Goal: Transaction & Acquisition: Book appointment/travel/reservation

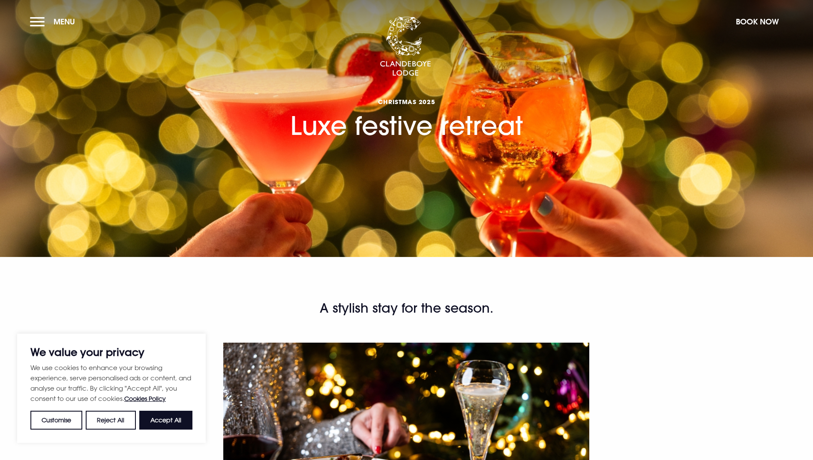
click at [174, 417] on button "Accept All" at bounding box center [165, 420] width 53 height 19
checkbox input "true"
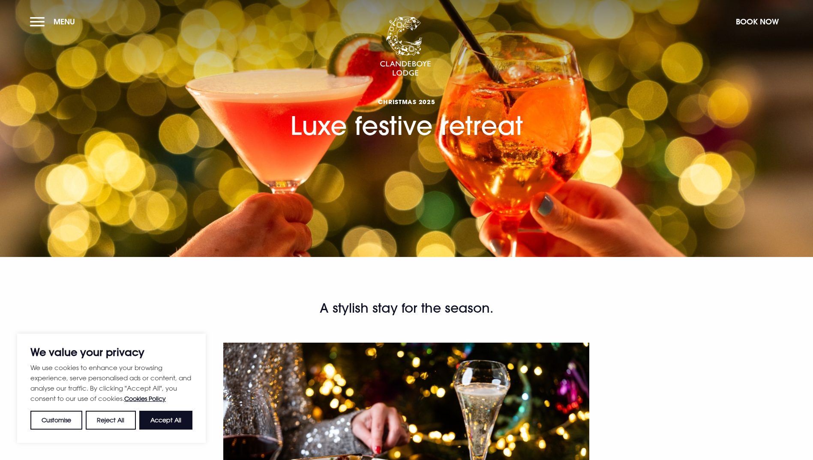
checkbox input "true"
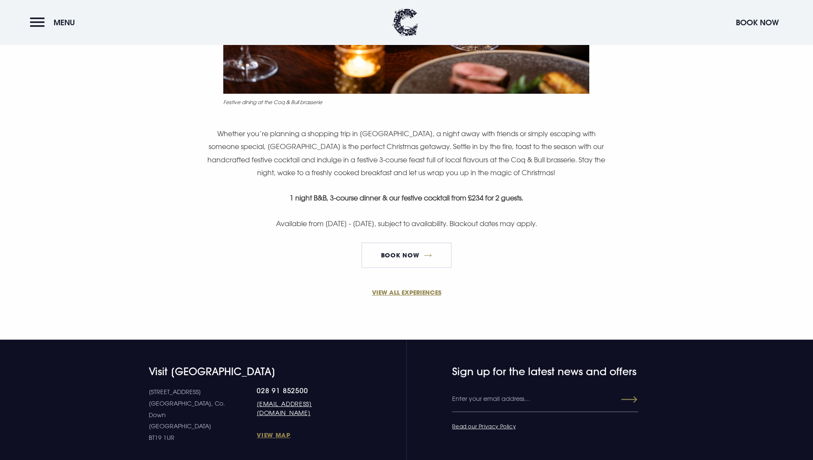
scroll to position [499, 0]
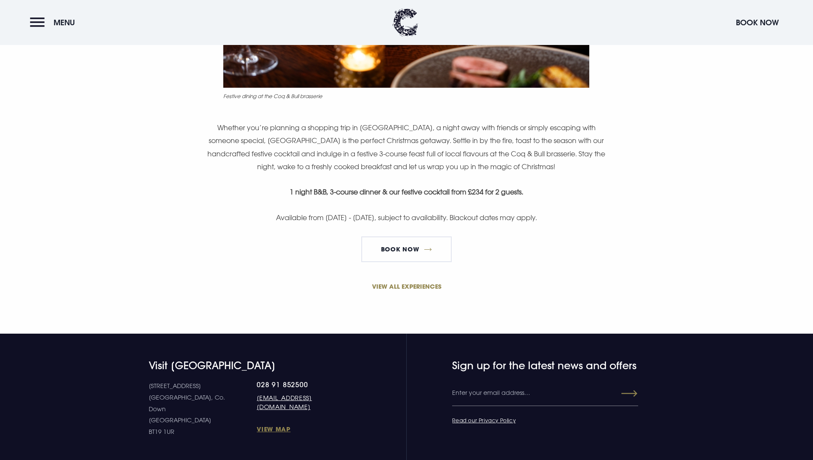
click at [432, 291] on link "VIEW ALL EXPERIENCES" at bounding box center [407, 286] width 408 height 9
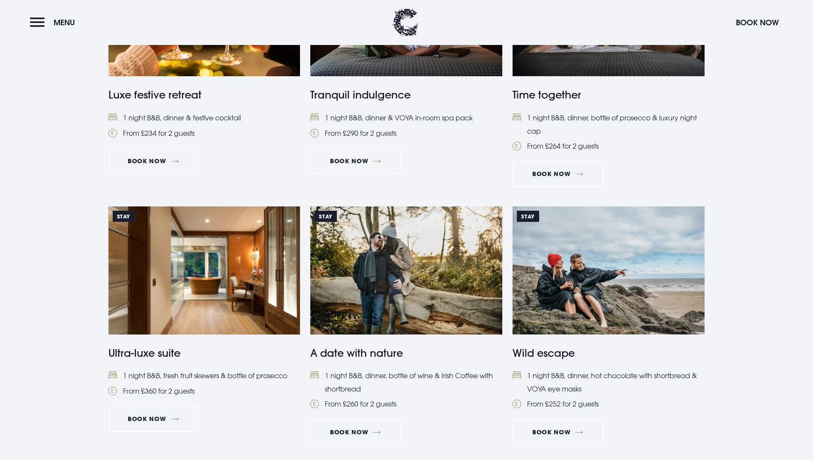
scroll to position [705, 0]
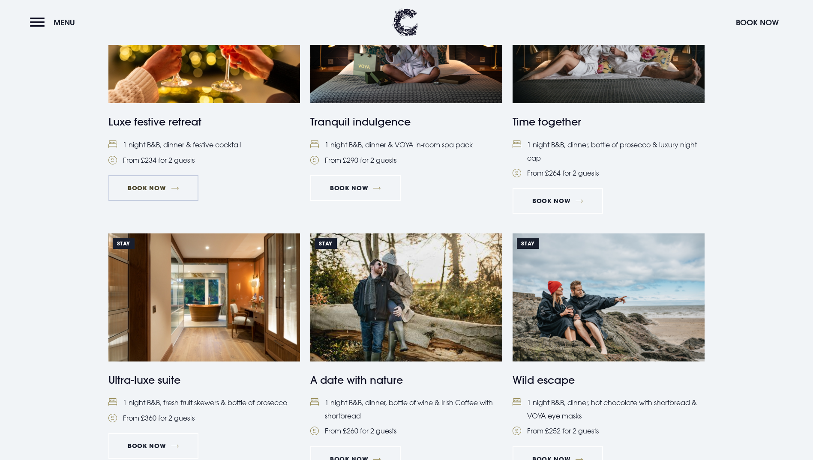
click at [153, 201] on link "Book Now" at bounding box center [153, 188] width 90 height 26
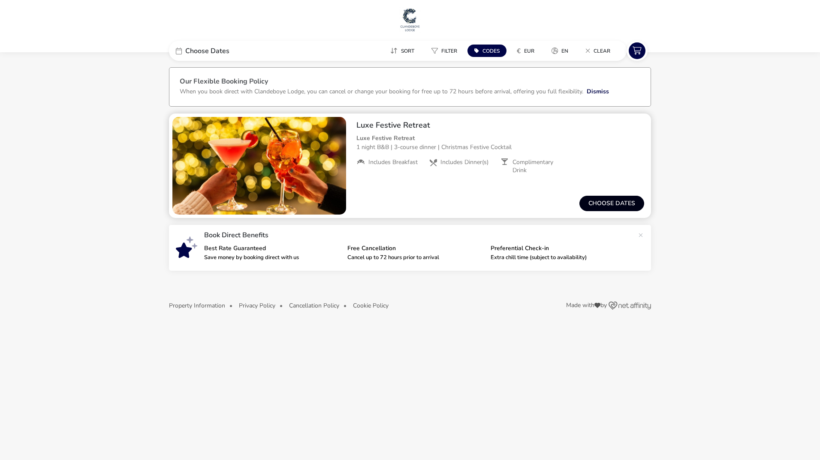
click at [616, 202] on button "Choose dates" at bounding box center [611, 203] width 65 height 15
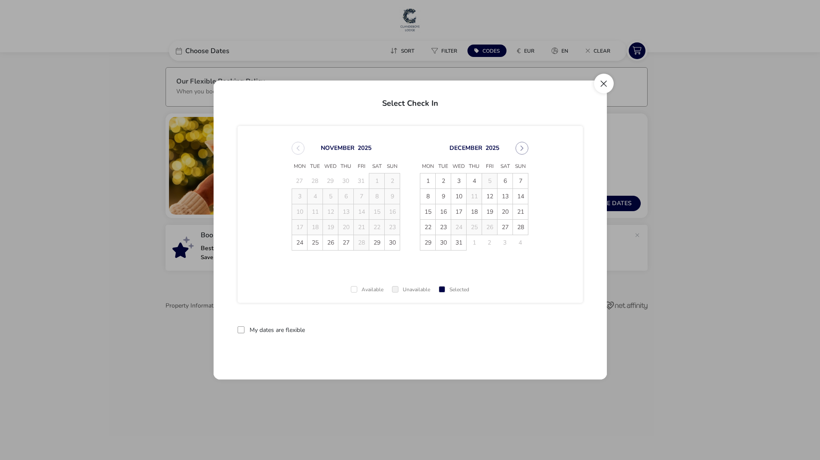
click at [603, 86] on button "Close" at bounding box center [604, 84] width 20 height 20
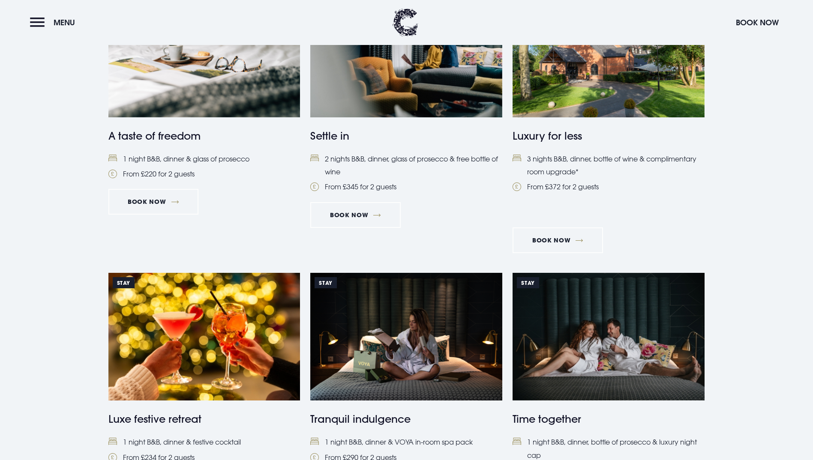
scroll to position [406, 0]
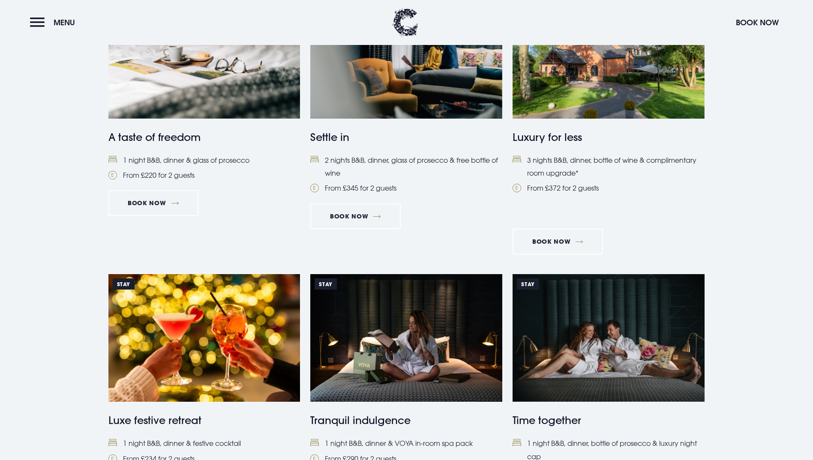
click at [590, 119] on img at bounding box center [609, 55] width 192 height 128
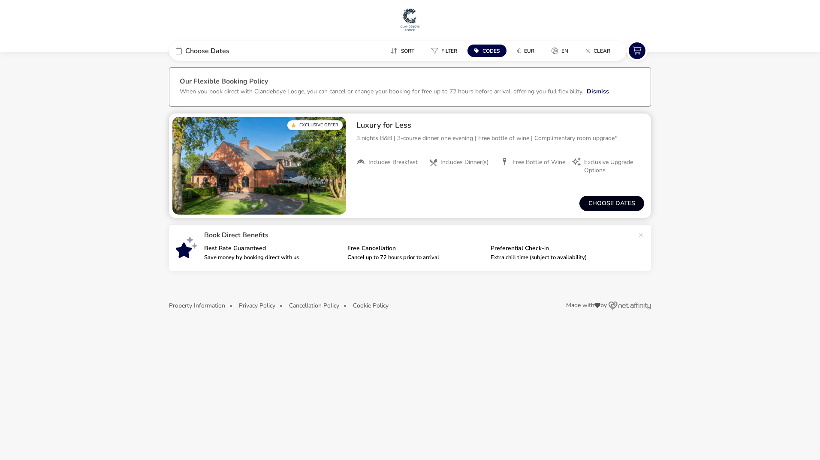
click at [629, 199] on button "Choose dates" at bounding box center [611, 203] width 65 height 15
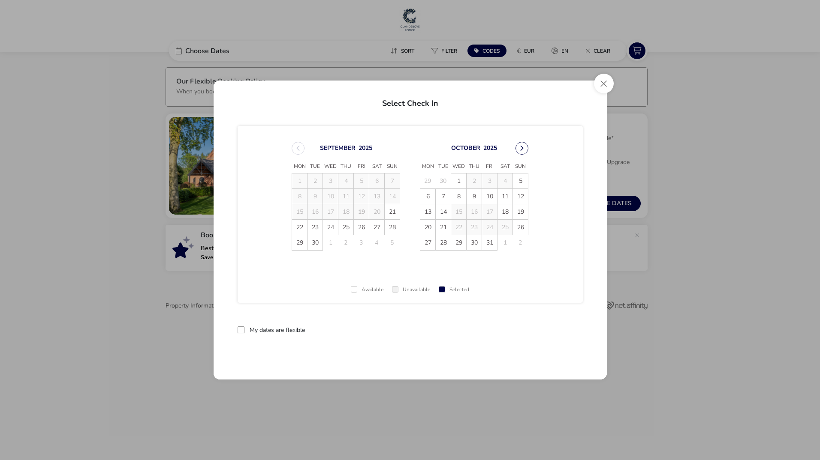
click at [526, 152] on button "Next Month" at bounding box center [521, 148] width 13 height 13
click at [606, 87] on button "Close" at bounding box center [604, 84] width 20 height 20
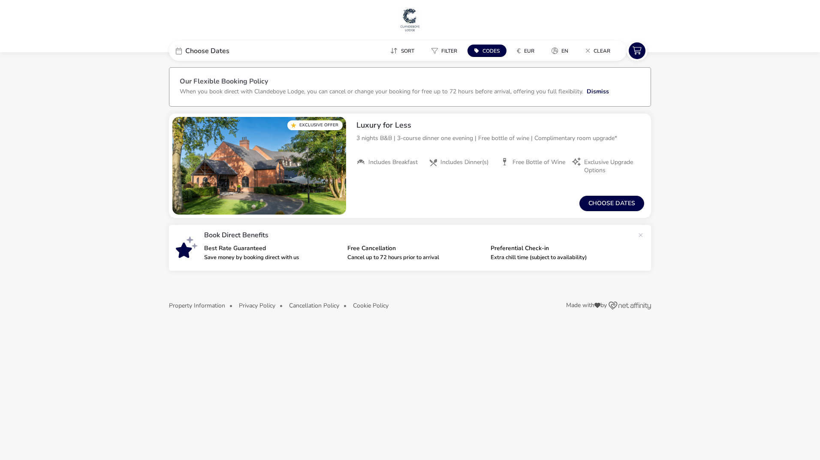
click at [10, 0] on div at bounding box center [410, 26] width 820 height 52
